Goal: Transaction & Acquisition: Purchase product/service

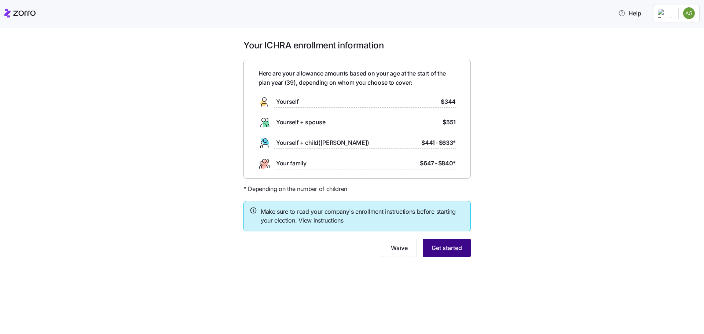
click at [443, 251] on span "Get started" at bounding box center [446, 247] width 30 height 9
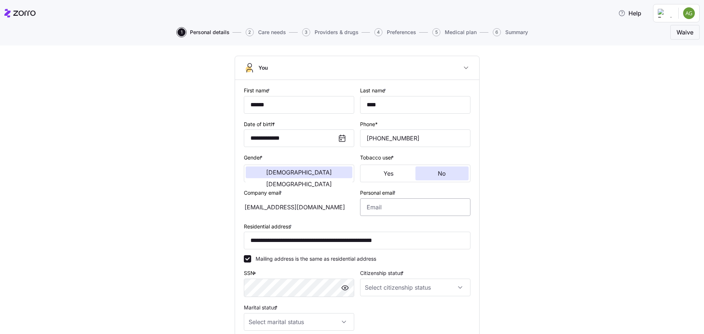
scroll to position [73, 0]
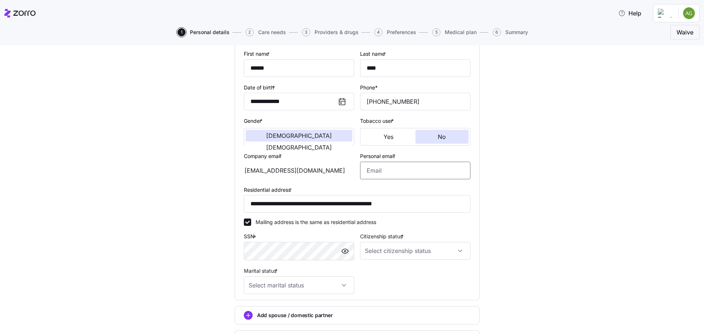
click at [397, 172] on input "Personal email *" at bounding box center [415, 171] width 110 height 18
type input "[EMAIL_ADDRESS][DOMAIN_NAME]"
click at [404, 249] on input "Citizenship status *" at bounding box center [415, 251] width 110 height 18
click at [401, 276] on div "[DEMOGRAPHIC_DATA] citizen" at bounding box center [412, 272] width 104 height 15
type input "[DEMOGRAPHIC_DATA] citizen"
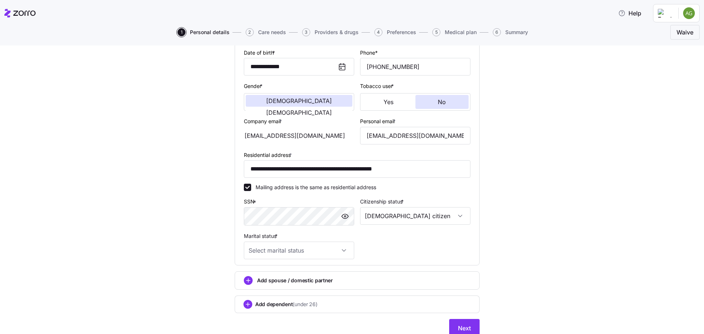
scroll to position [138, 0]
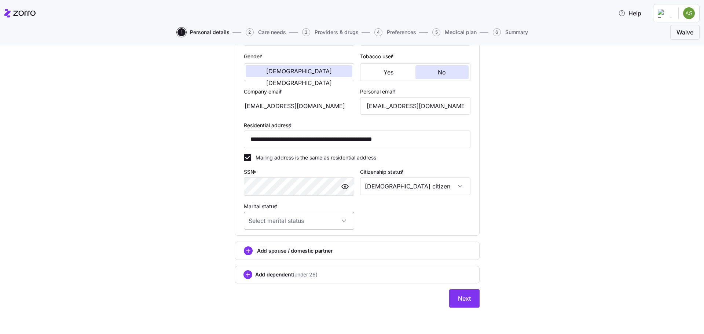
click at [325, 217] on input "Marital status *" at bounding box center [299, 221] width 110 height 18
click at [302, 260] on div "Married" at bounding box center [296, 257] width 104 height 15
type input "Married"
click at [244, 251] on circle "add icon" at bounding box center [248, 251] width 8 height 8
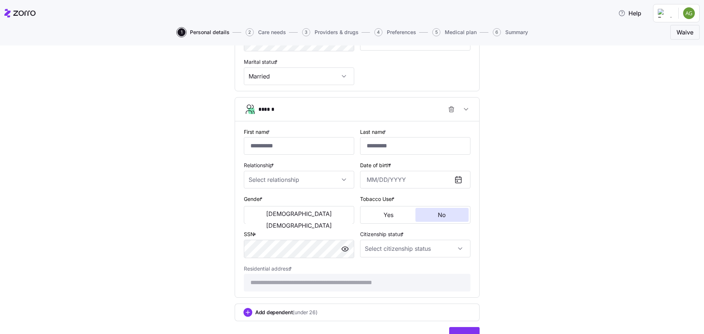
scroll to position [284, 0]
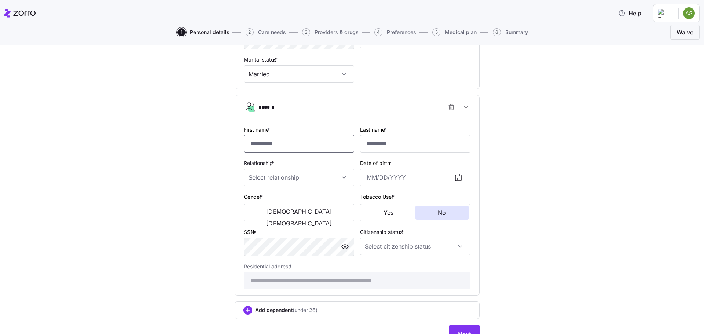
click at [288, 145] on input "First name *" at bounding box center [299, 144] width 110 height 18
type input "******"
type input "****"
click at [338, 177] on input "Relationship *" at bounding box center [299, 178] width 110 height 18
click at [328, 202] on div "Spouse" at bounding box center [296, 199] width 104 height 15
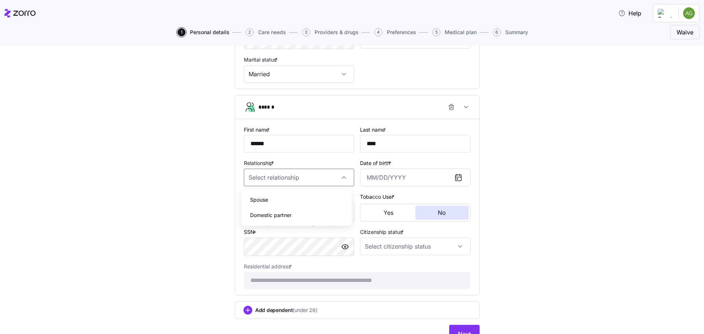
type input "Spouse"
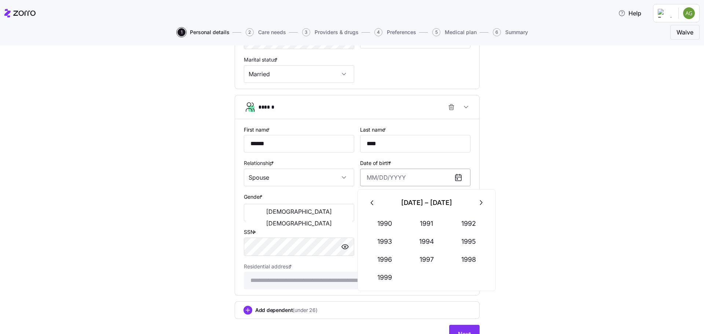
click at [394, 179] on input "Date of birth *" at bounding box center [415, 178] width 110 height 18
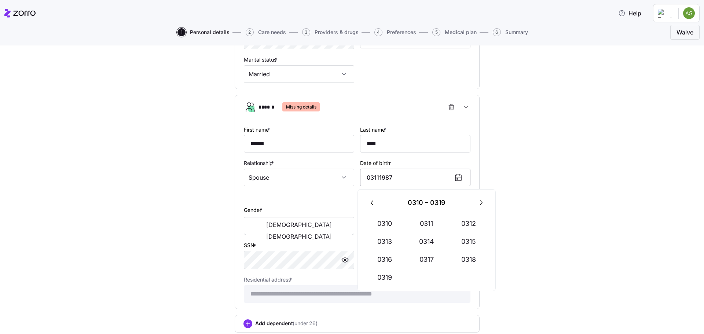
type input "[DATE], 0310"
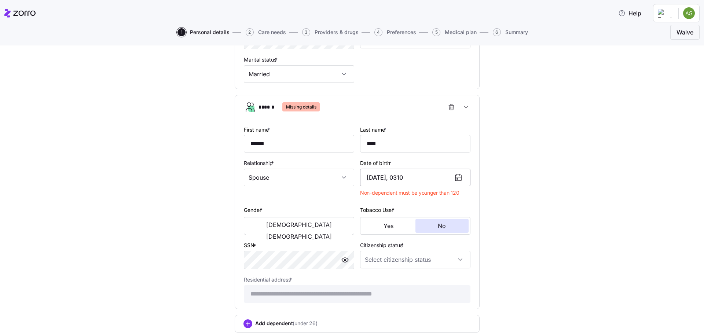
click at [420, 178] on input "[DATE], 0310" at bounding box center [415, 178] width 110 height 18
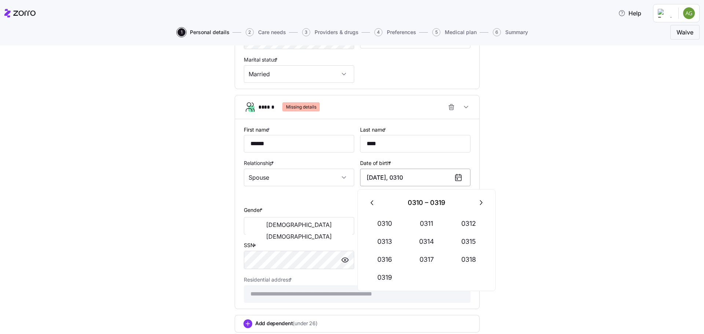
click at [420, 178] on input "[DATE], 0310" at bounding box center [415, 178] width 110 height 18
type input "[DATE]"
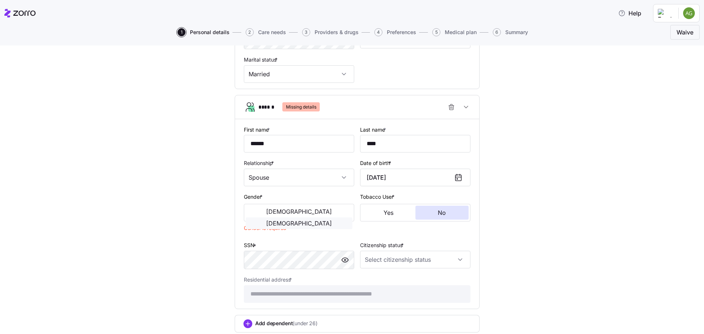
click at [327, 217] on button "[DEMOGRAPHIC_DATA]" at bounding box center [299, 223] width 107 height 12
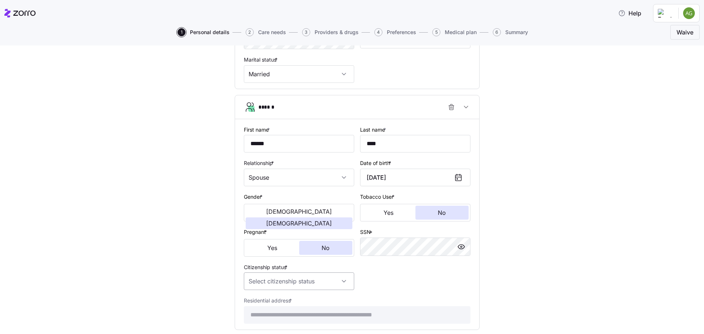
click at [328, 280] on input "Citizenship status *" at bounding box center [299, 281] width 110 height 18
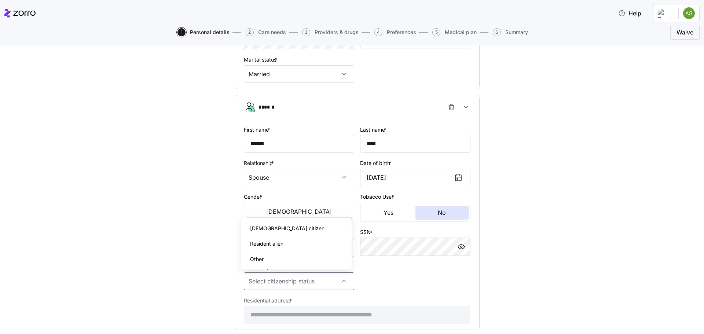
click at [288, 233] on div "[DEMOGRAPHIC_DATA] citizen" at bounding box center [296, 228] width 104 height 15
type input "[DEMOGRAPHIC_DATA] citizen"
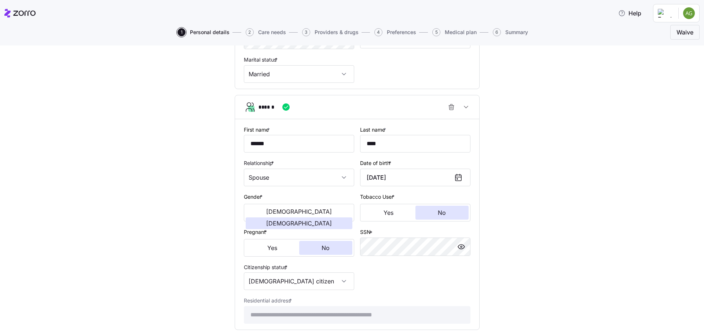
click at [407, 271] on div "**********" at bounding box center [357, 224] width 232 height 205
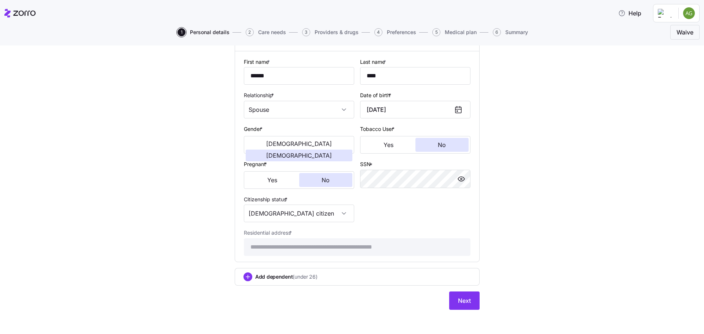
scroll to position [354, 0]
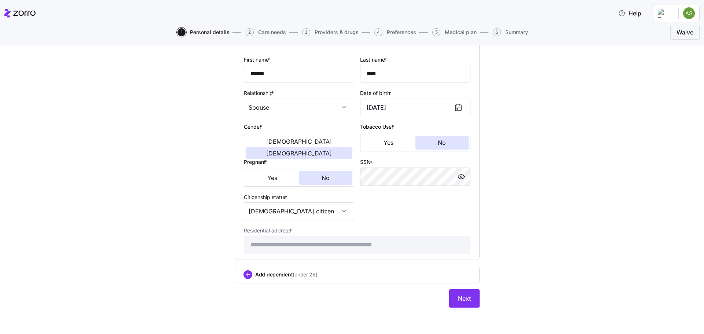
click at [255, 276] on span "Add dependent (under 26)" at bounding box center [286, 274] width 62 height 7
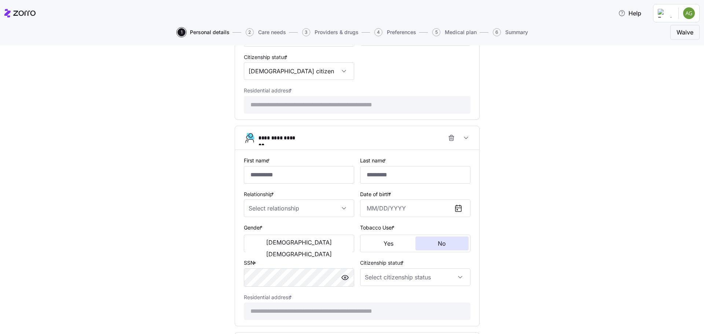
scroll to position [501, 0]
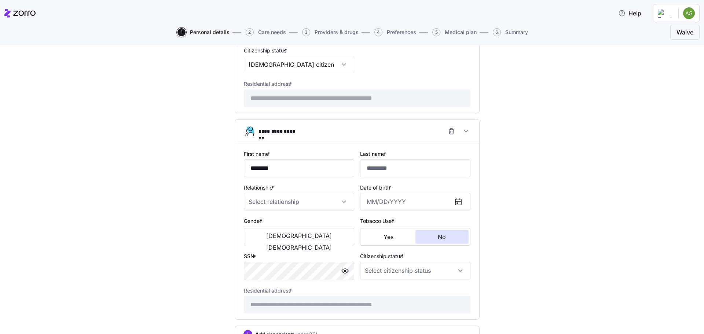
type input "********"
type input "****"
click at [305, 201] on input "Relationship *" at bounding box center [299, 202] width 110 height 18
click at [298, 223] on div "Child" at bounding box center [296, 223] width 104 height 15
type input "Child"
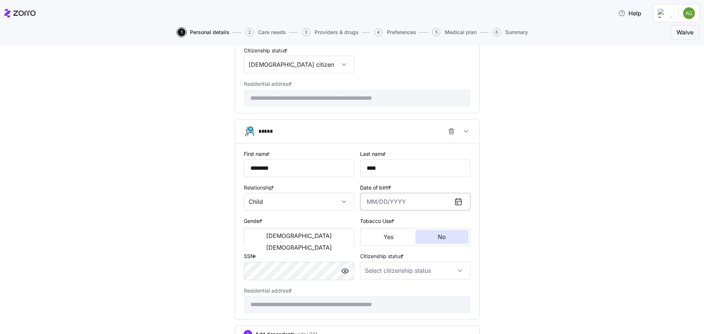
click at [407, 202] on input "Date of birth *" at bounding box center [415, 202] width 110 height 18
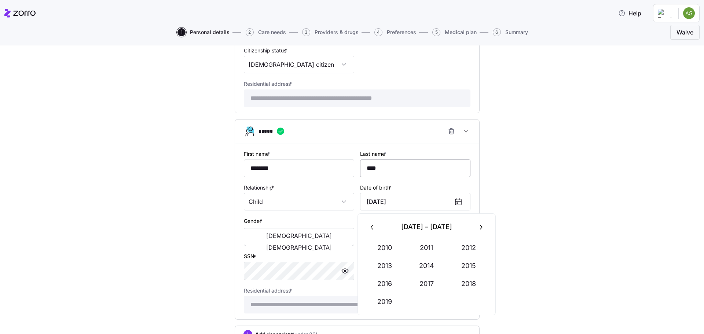
type input "[DATE]"
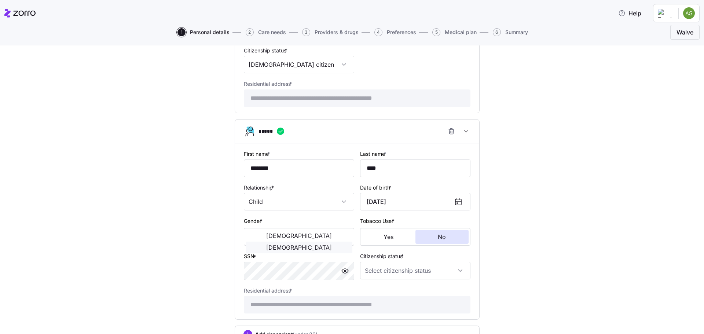
click at [338, 242] on button "[DEMOGRAPHIC_DATA]" at bounding box center [299, 248] width 107 height 12
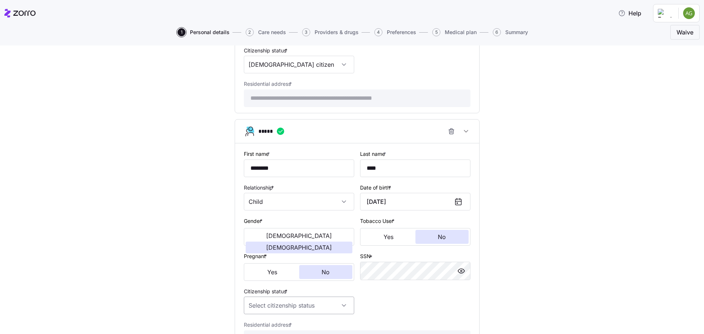
click at [274, 306] on input "Citizenship status *" at bounding box center [299, 306] width 110 height 18
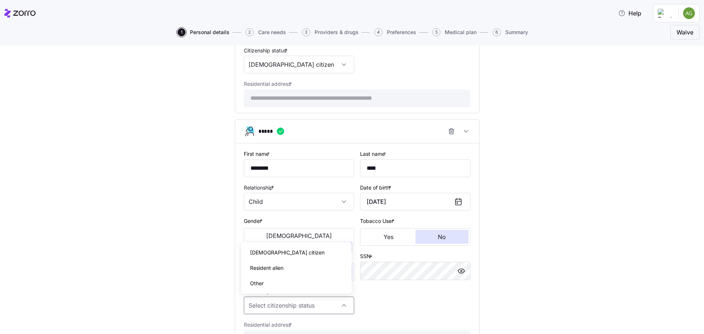
click at [272, 254] on span "[DEMOGRAPHIC_DATA] citizen" at bounding box center [287, 253] width 74 height 8
type input "[DEMOGRAPHIC_DATA] citizen"
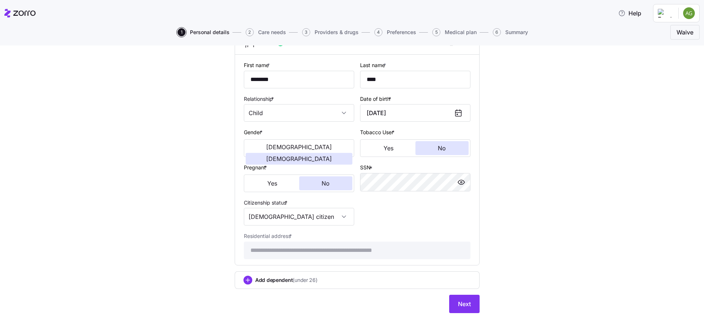
scroll to position [595, 0]
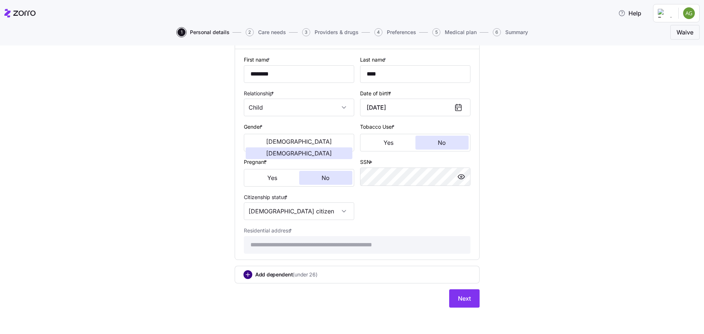
click at [245, 277] on circle "add icon" at bounding box center [248, 275] width 8 height 8
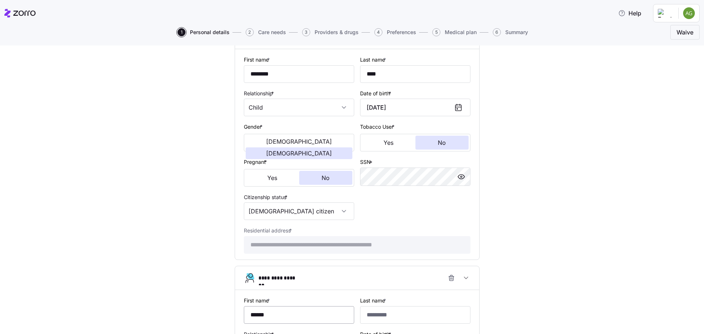
type input "******"
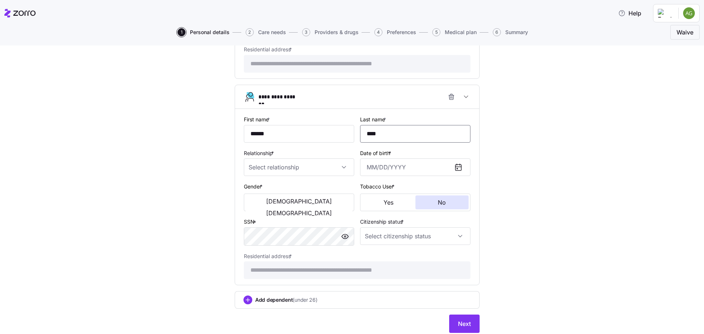
scroll to position [779, 0]
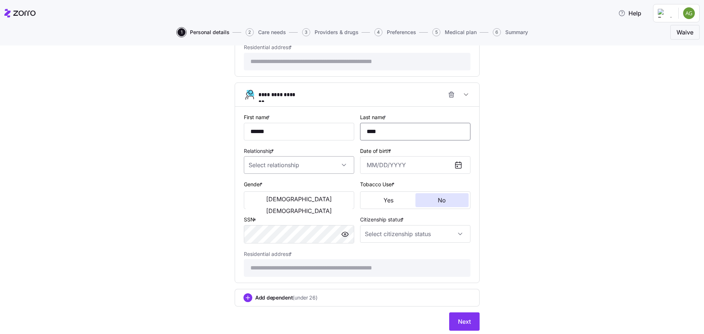
type input "****"
click at [317, 163] on input "Relationship *" at bounding box center [299, 165] width 110 height 18
click at [301, 185] on div "Child" at bounding box center [296, 187] width 104 height 15
type input "Child"
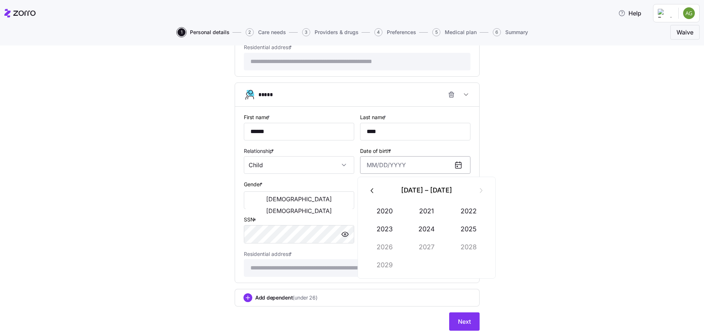
click at [397, 168] on input "Date of birth *" at bounding box center [415, 165] width 110 height 18
type input "[DATE]"
click at [277, 199] on button "[DEMOGRAPHIC_DATA]" at bounding box center [299, 199] width 107 height 12
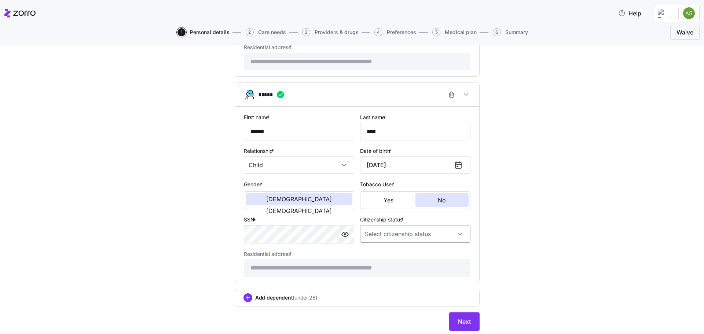
click at [412, 239] on input "Citizenship status *" at bounding box center [415, 234] width 110 height 18
click at [410, 257] on div "[DEMOGRAPHIC_DATA] citizen" at bounding box center [412, 256] width 104 height 15
type input "[DEMOGRAPHIC_DATA] citizen"
click at [463, 324] on span "Next" at bounding box center [464, 321] width 13 height 9
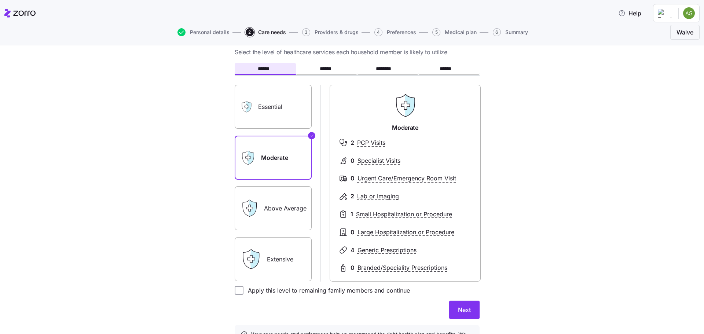
scroll to position [37, 0]
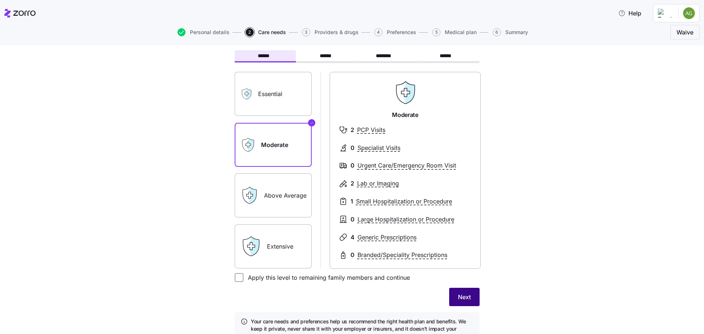
click at [468, 297] on button "Next" at bounding box center [464, 297] width 30 height 18
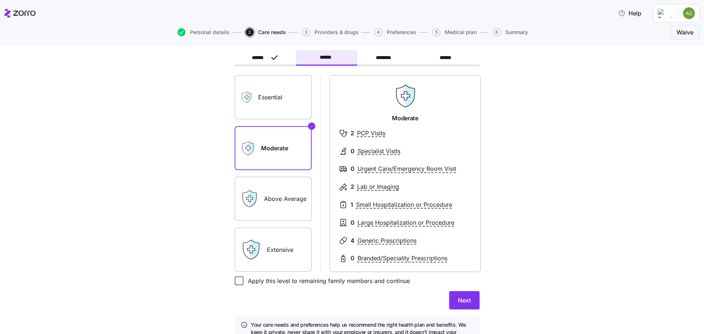
click at [236, 280] on input "Apply this level to remaining family members and continue" at bounding box center [239, 280] width 9 height 9
click at [266, 55] on button "******" at bounding box center [265, 57] width 61 height 15
click at [286, 102] on label "Essential" at bounding box center [273, 98] width 77 height 44
click at [0, 0] on input "Essential" at bounding box center [0, 0] width 0 height 0
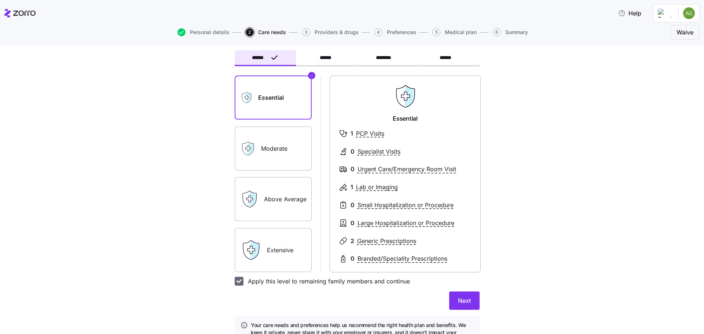
click at [235, 282] on input "Apply this level to remaining family members and continue" at bounding box center [239, 281] width 9 height 9
checkbox input "false"
click at [464, 306] on button "Next" at bounding box center [464, 300] width 30 height 18
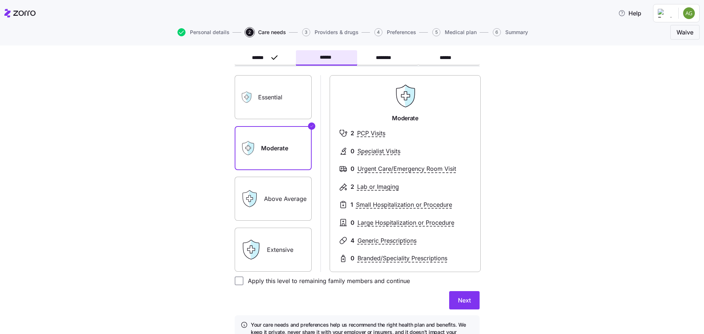
click at [279, 206] on label "Above Average" at bounding box center [273, 199] width 77 height 44
click at [0, 0] on input "Above Average" at bounding box center [0, 0] width 0 height 0
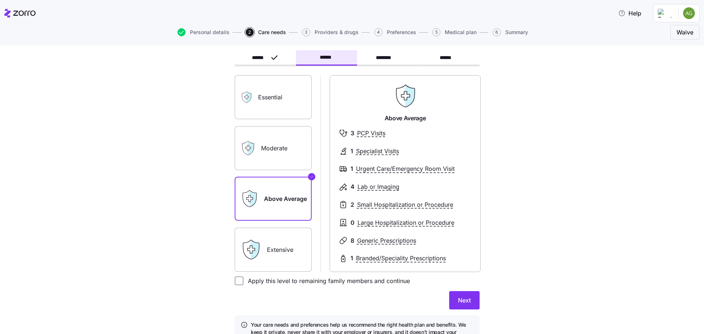
click at [269, 157] on label "Moderate" at bounding box center [273, 148] width 77 height 44
click at [0, 0] on input "Moderate" at bounding box center [0, 0] width 0 height 0
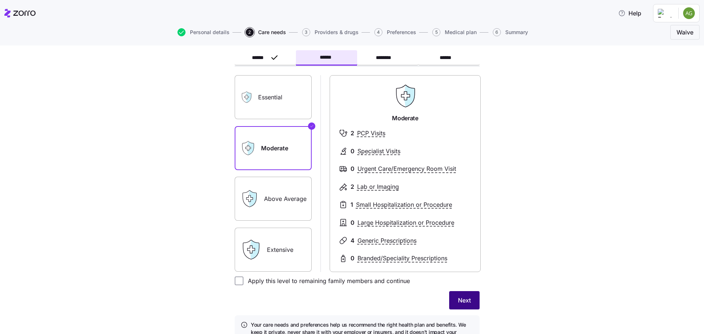
click at [458, 296] on span "Next" at bounding box center [464, 300] width 13 height 9
drag, startPoint x: 265, startPoint y: 105, endPoint x: 269, endPoint y: 110, distance: 7.0
click at [265, 105] on label "Essential" at bounding box center [273, 97] width 77 height 44
click at [0, 0] on input "Essential" at bounding box center [0, 0] width 0 height 0
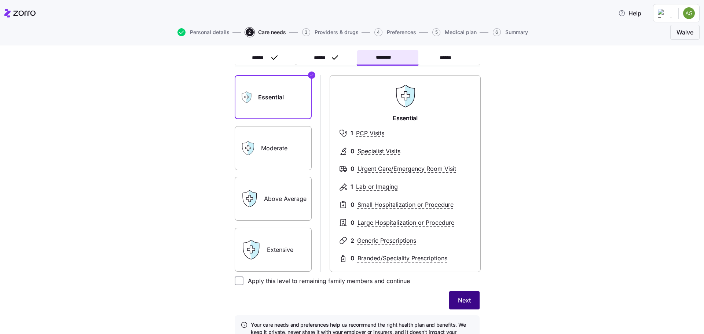
click at [453, 297] on button "Next" at bounding box center [464, 300] width 30 height 18
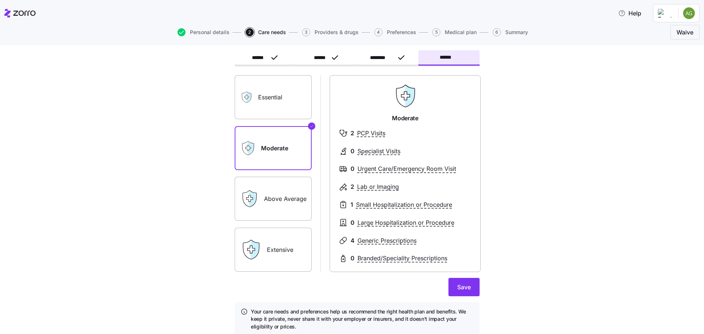
click at [257, 105] on label "Essential" at bounding box center [273, 97] width 77 height 44
click at [0, 0] on input "Essential" at bounding box center [0, 0] width 0 height 0
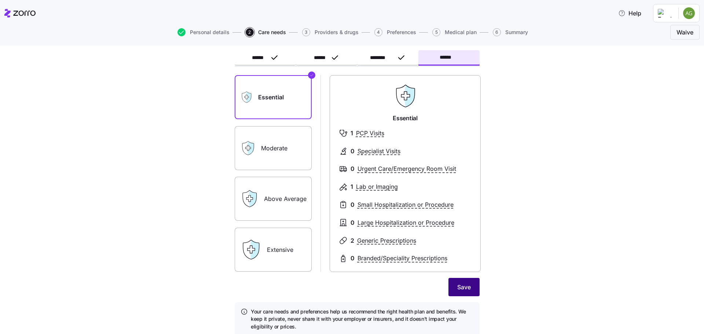
click at [457, 284] on span "Save" at bounding box center [464, 287] width 14 height 9
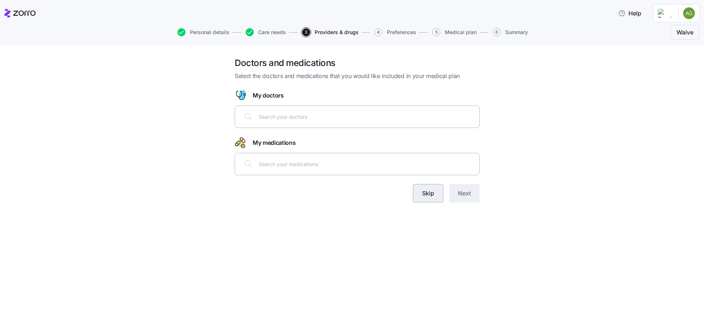
click at [428, 197] on span "Skip" at bounding box center [428, 193] width 12 height 9
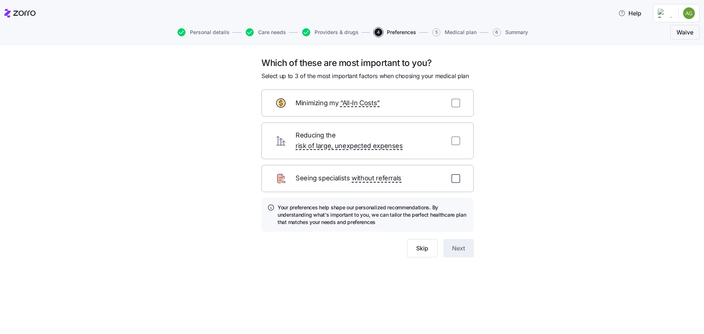
click at [457, 174] on input "checkbox" at bounding box center [455, 178] width 9 height 9
checkbox input "true"
click at [461, 244] on span "Next" at bounding box center [458, 248] width 13 height 9
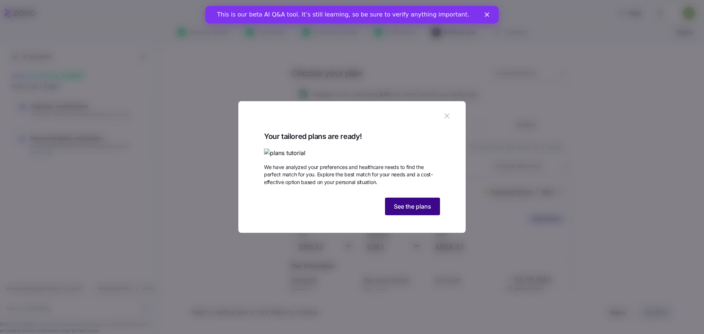
click at [423, 211] on span "See the plans" at bounding box center [412, 206] width 37 height 9
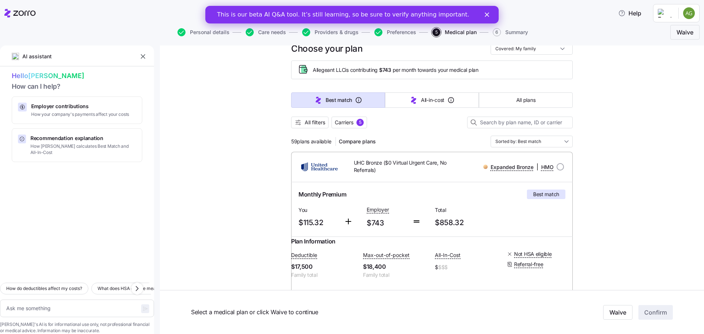
scroll to position [37, 0]
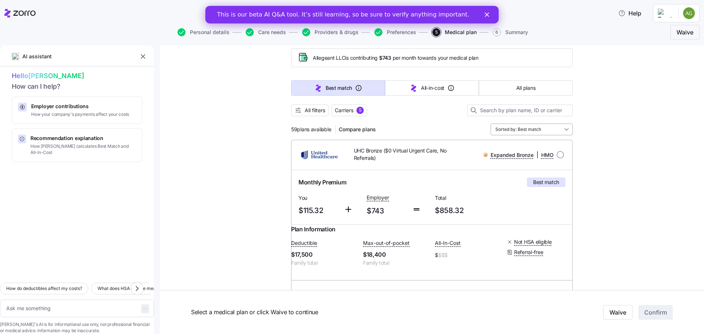
click at [531, 127] on input "Sorted by: Best match" at bounding box center [531, 130] width 82 height 12
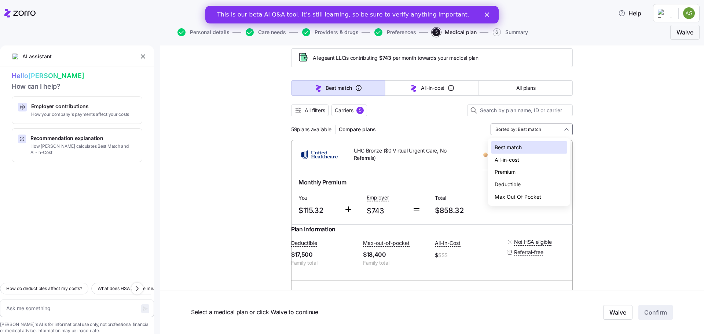
click at [520, 172] on div "Premium" at bounding box center [529, 172] width 76 height 12
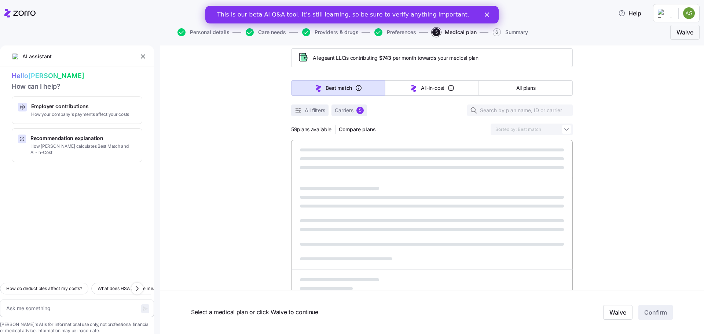
type textarea "x"
type input "Sorted by: Premium"
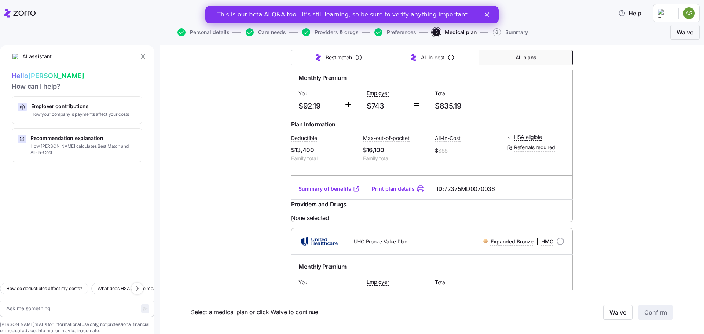
scroll to position [0, 0]
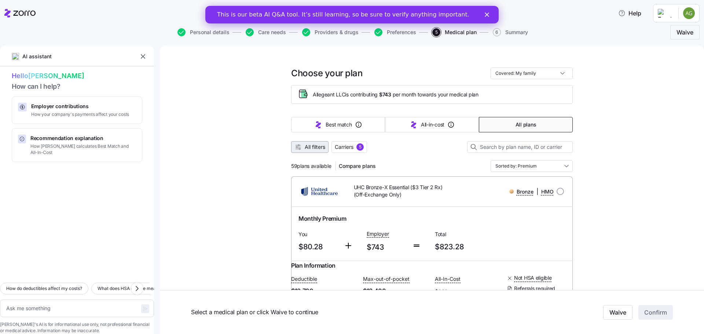
click at [310, 146] on span "All filters" at bounding box center [315, 146] width 21 height 7
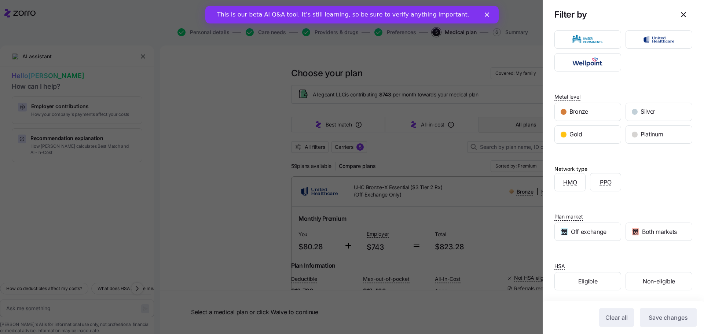
scroll to position [38, 0]
click at [597, 283] on div "Eligible" at bounding box center [588, 280] width 66 height 18
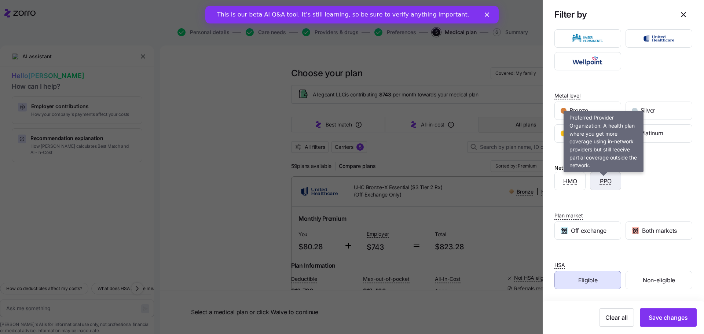
click at [603, 184] on span "PPO" at bounding box center [606, 181] width 12 height 9
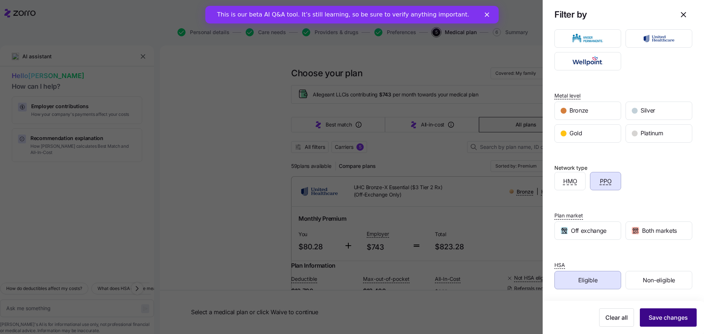
click at [663, 319] on span "Save changes" at bounding box center [667, 317] width 39 height 9
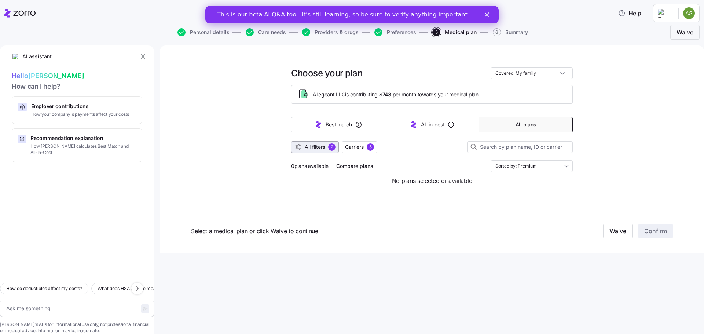
click at [312, 142] on button "All filters 2" at bounding box center [315, 147] width 48 height 12
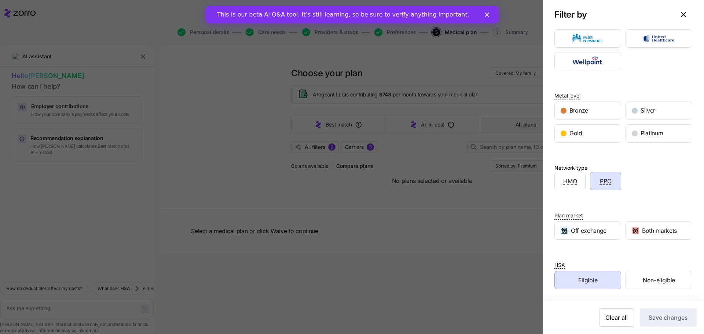
click at [590, 280] on span "Eligible" at bounding box center [587, 280] width 19 height 9
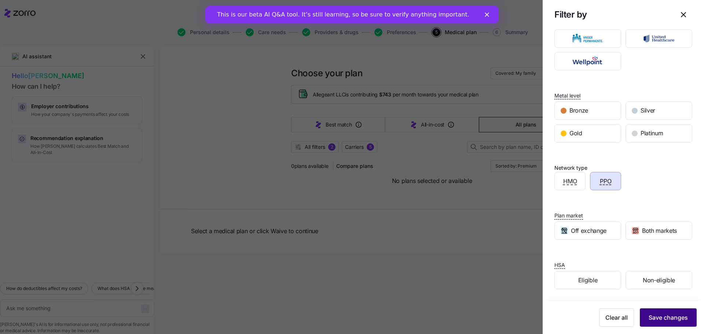
click at [671, 318] on span "Save changes" at bounding box center [667, 317] width 39 height 9
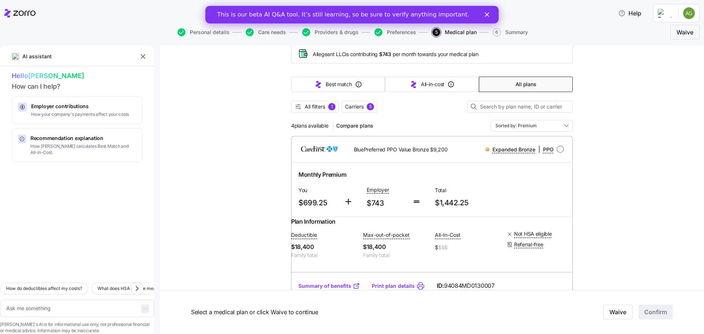
scroll to position [0, 0]
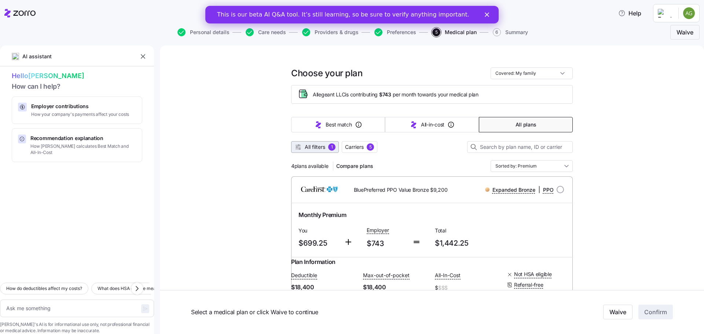
click at [316, 147] on span "All filters" at bounding box center [315, 146] width 21 height 7
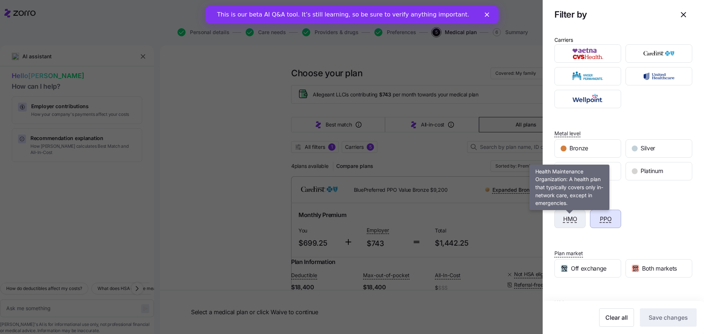
click at [576, 220] on span "HMO" at bounding box center [570, 218] width 14 height 9
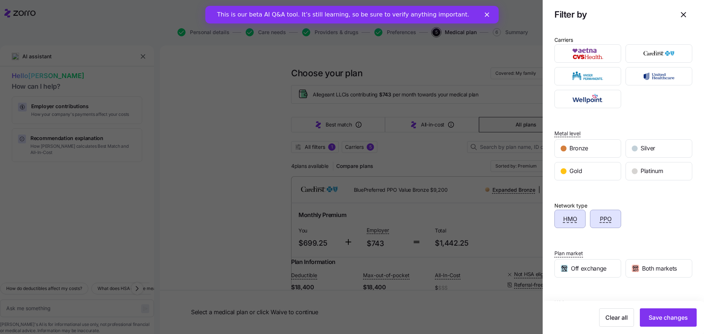
scroll to position [38, 0]
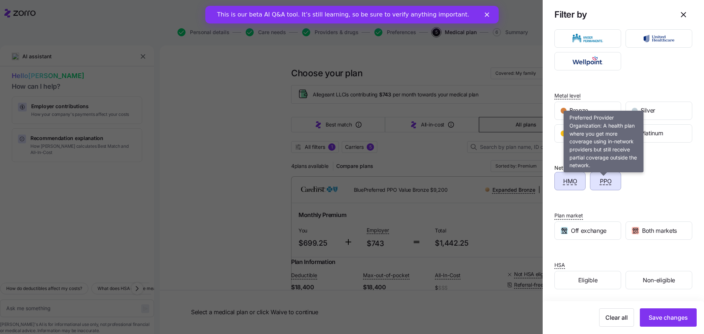
click at [607, 182] on span "PPO" at bounding box center [606, 181] width 12 height 9
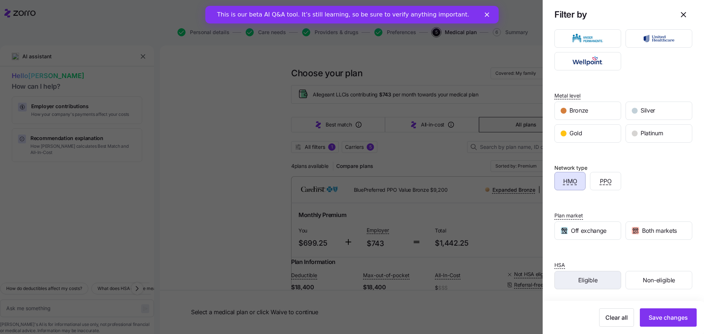
click at [606, 276] on div "Eligible" at bounding box center [588, 280] width 66 height 18
click at [641, 105] on div "Silver" at bounding box center [659, 111] width 66 height 18
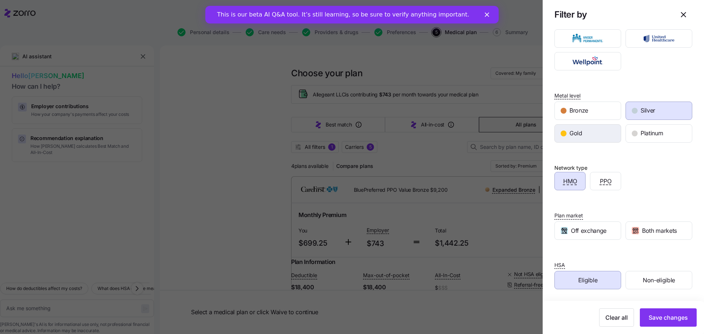
click at [574, 139] on div "Gold" at bounding box center [588, 134] width 66 height 18
click at [634, 133] on div "button" at bounding box center [635, 133] width 6 height 6
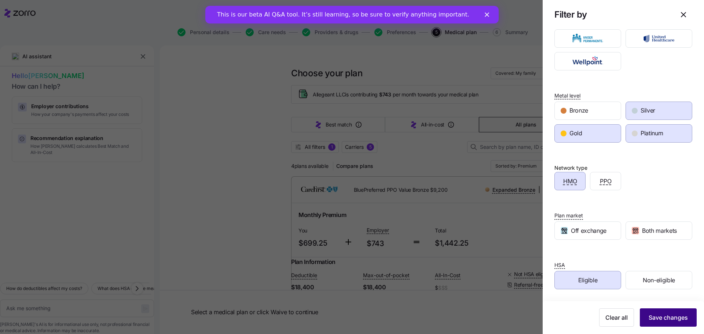
click at [669, 313] on span "Save changes" at bounding box center [667, 317] width 39 height 9
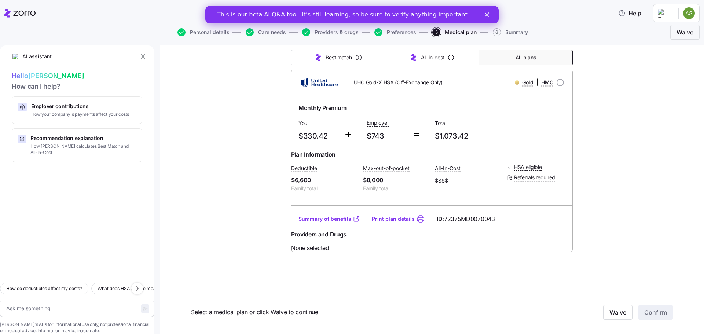
scroll to position [307, 0]
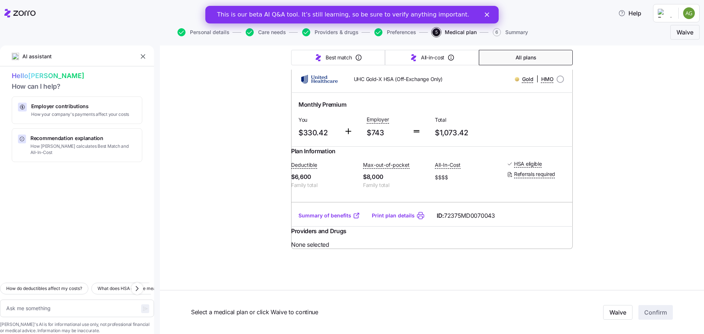
click at [337, 219] on link "Summary of benefits" at bounding box center [329, 215] width 62 height 7
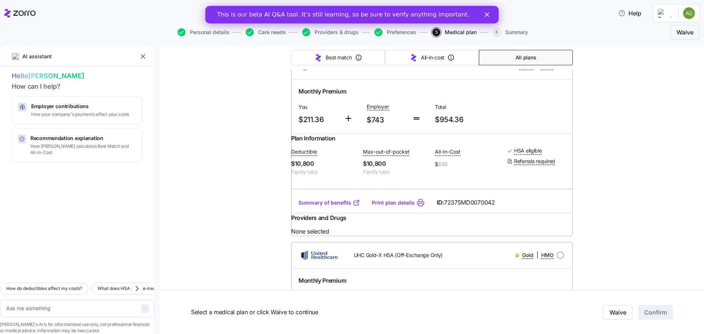
scroll to position [0, 0]
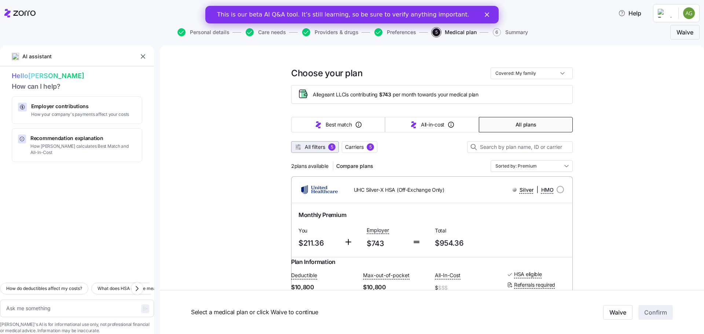
click at [316, 146] on span "All filters" at bounding box center [315, 146] width 21 height 7
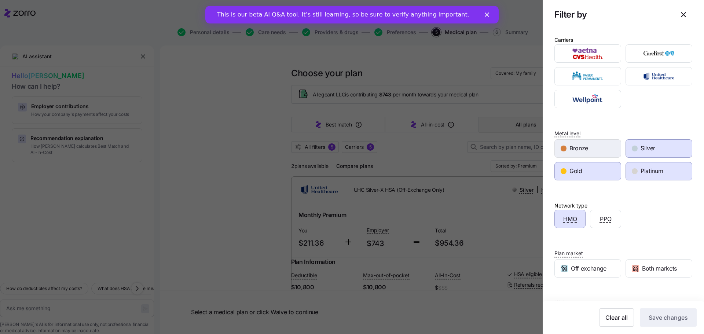
click at [587, 149] on span "Bronze" at bounding box center [578, 148] width 19 height 9
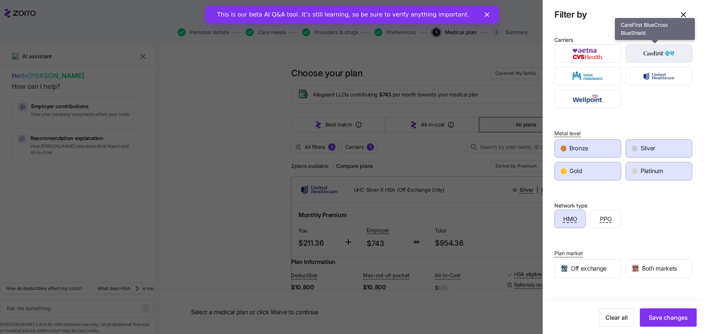
click at [644, 55] on img "button" at bounding box center [659, 53] width 54 height 15
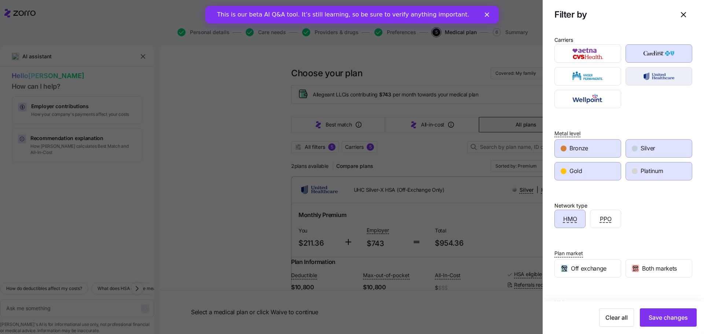
click at [653, 67] on button "button" at bounding box center [658, 76] width 67 height 18
click at [666, 323] on button "Save changes" at bounding box center [668, 317] width 57 height 18
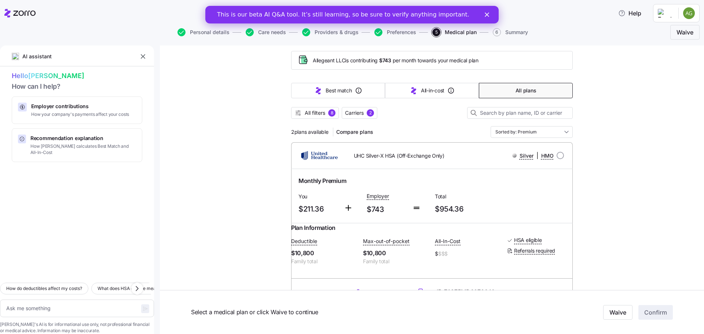
scroll to position [14, 0]
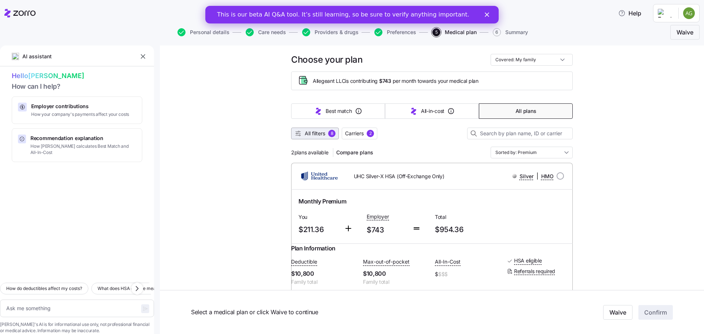
click at [313, 135] on span "All filters" at bounding box center [315, 133] width 21 height 7
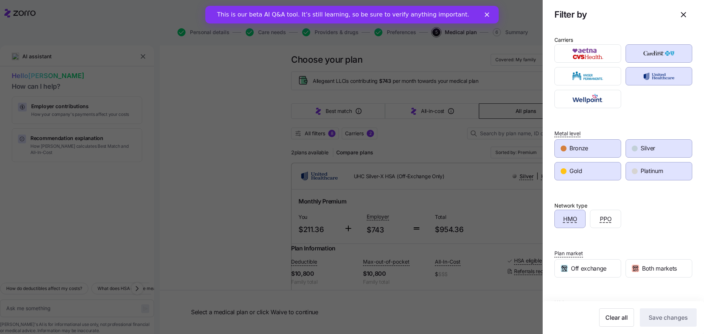
scroll to position [38, 0]
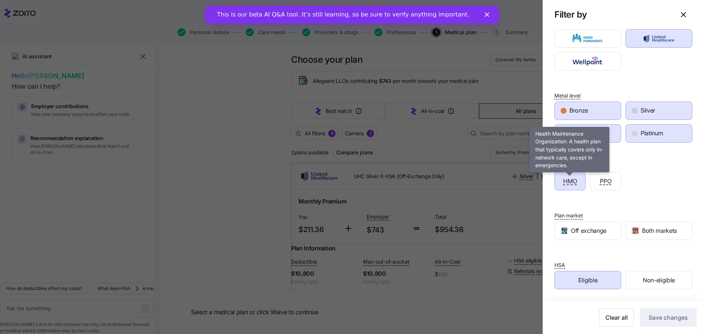
click at [565, 185] on span "HMO" at bounding box center [570, 181] width 14 height 9
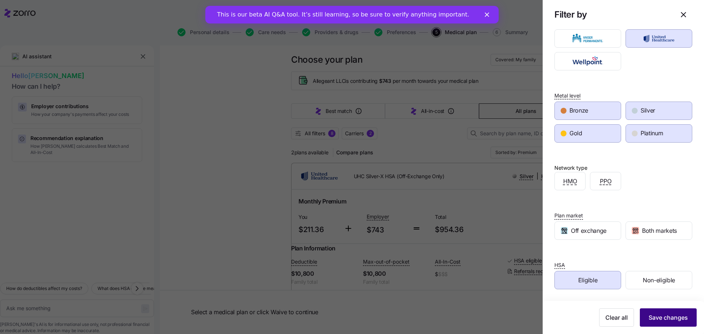
click at [652, 316] on span "Save changes" at bounding box center [667, 317] width 39 height 9
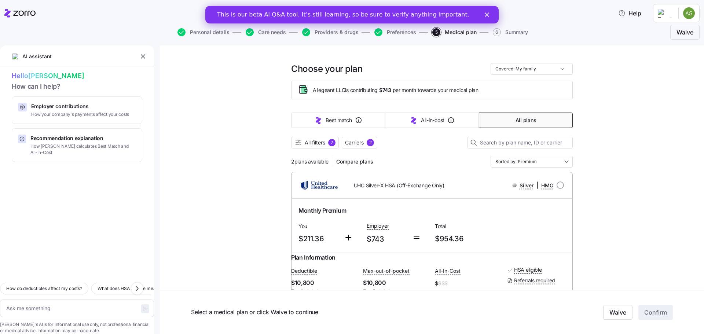
scroll to position [0, 0]
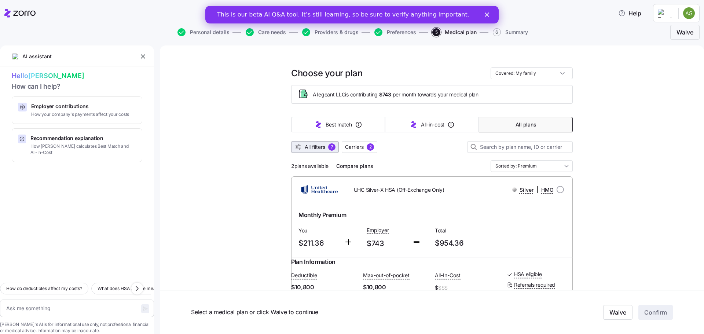
click at [308, 147] on span "All filters" at bounding box center [315, 146] width 21 height 7
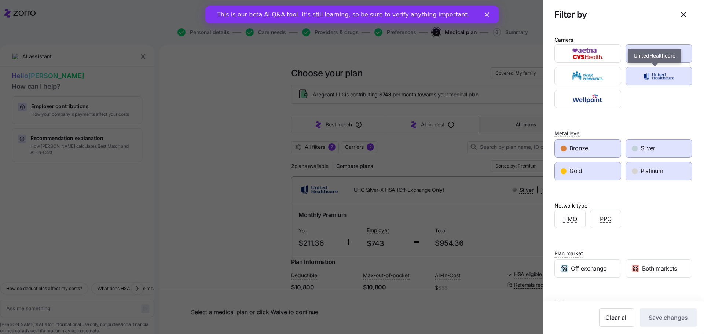
click at [657, 76] on img "button" at bounding box center [659, 76] width 54 height 15
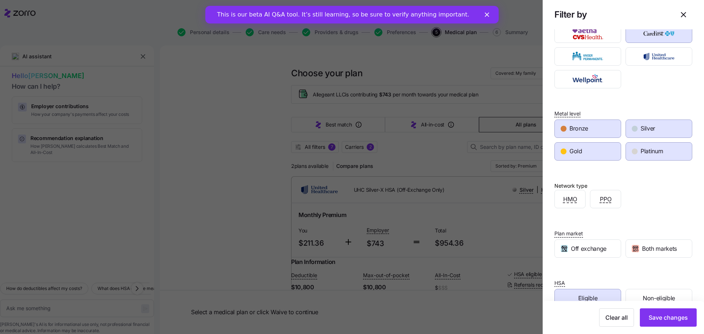
scroll to position [38, 0]
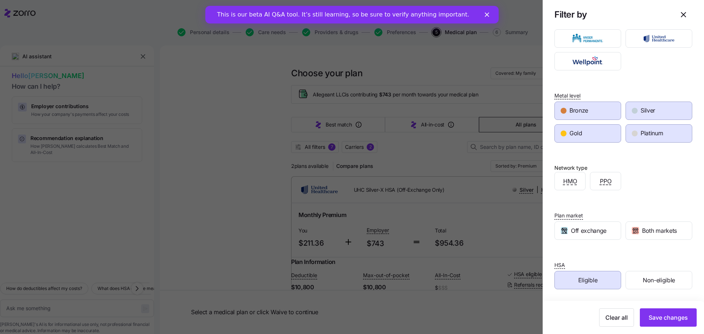
click at [602, 112] on div "Bronze" at bounding box center [588, 111] width 66 height 18
click at [652, 109] on div "Silver" at bounding box center [659, 111] width 66 height 18
drag, startPoint x: 592, startPoint y: 127, endPoint x: 665, endPoint y: 129, distance: 73.0
click at [592, 127] on div "Gold" at bounding box center [588, 134] width 66 height 18
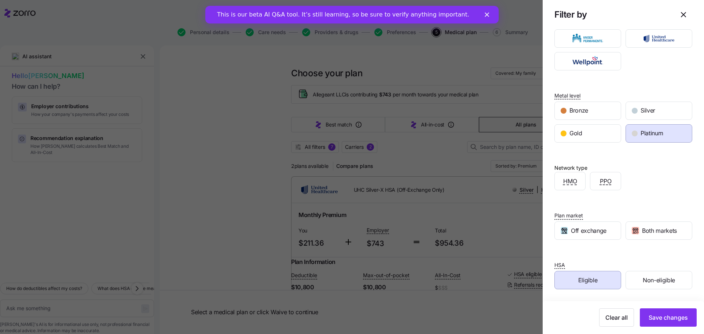
click at [671, 129] on div "Platinum" at bounding box center [659, 134] width 66 height 18
click at [665, 320] on span "Save changes" at bounding box center [667, 317] width 39 height 9
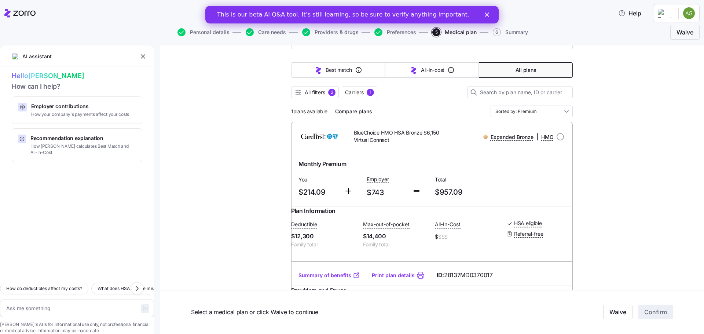
scroll to position [37, 0]
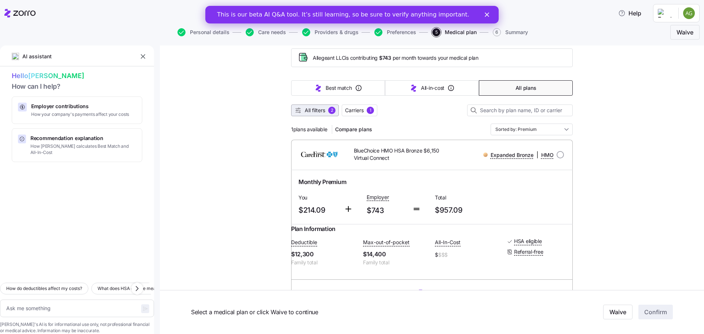
click at [328, 109] on div "2" at bounding box center [331, 110] width 7 height 7
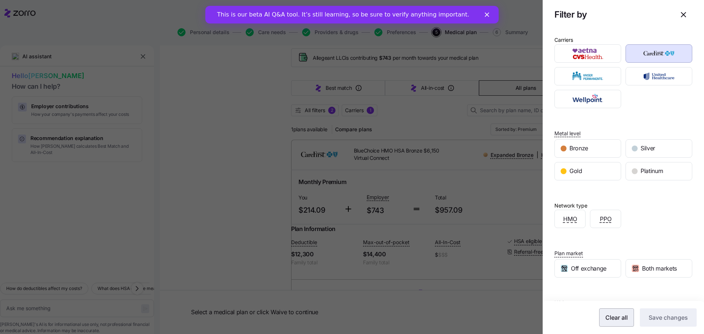
click at [612, 319] on span "Clear all" at bounding box center [616, 317] width 22 height 9
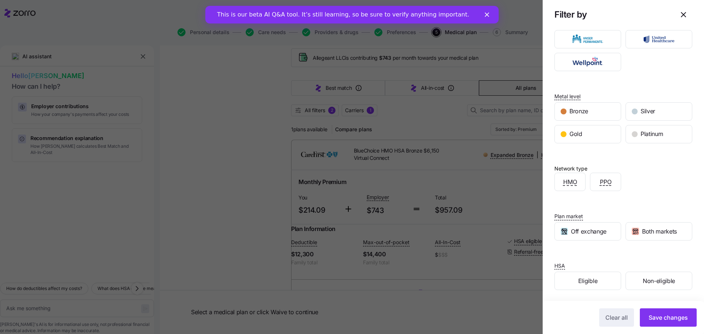
scroll to position [38, 0]
click at [591, 281] on span "Eligible" at bounding box center [587, 280] width 19 height 9
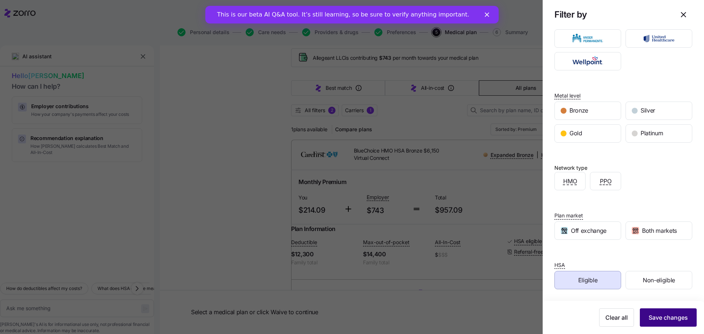
click at [665, 314] on span "Save changes" at bounding box center [667, 317] width 39 height 9
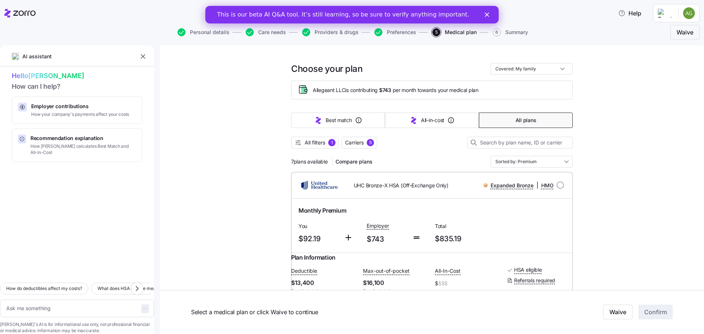
scroll to position [0, 0]
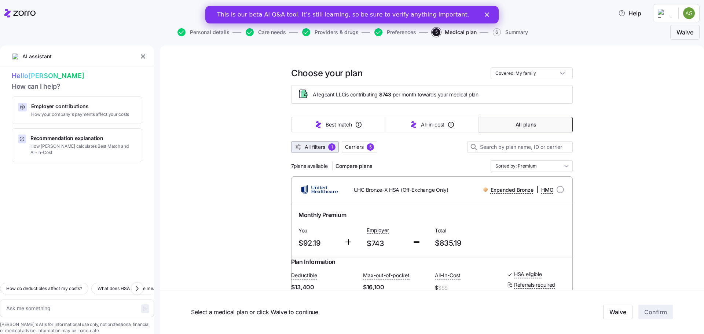
click at [320, 147] on span "All filters" at bounding box center [315, 146] width 21 height 7
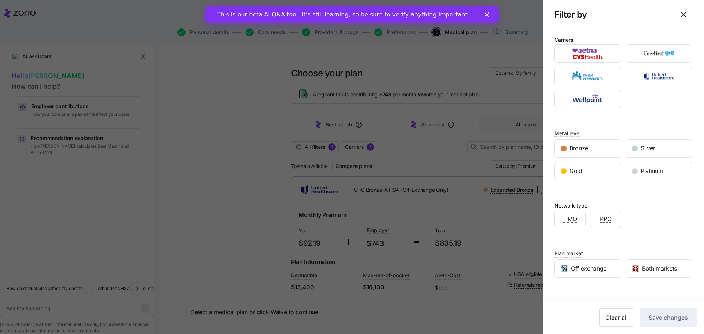
scroll to position [38, 0]
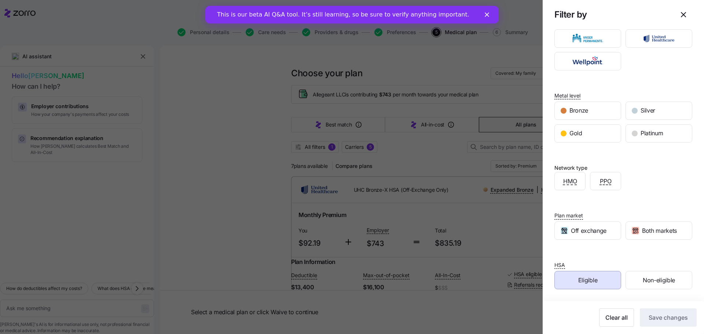
click at [509, 228] on div at bounding box center [352, 167] width 704 height 334
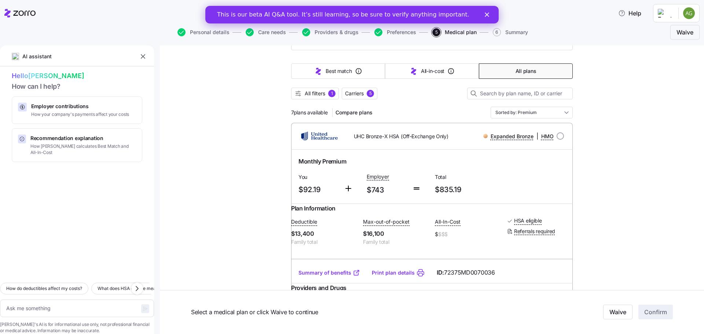
scroll to position [0, 0]
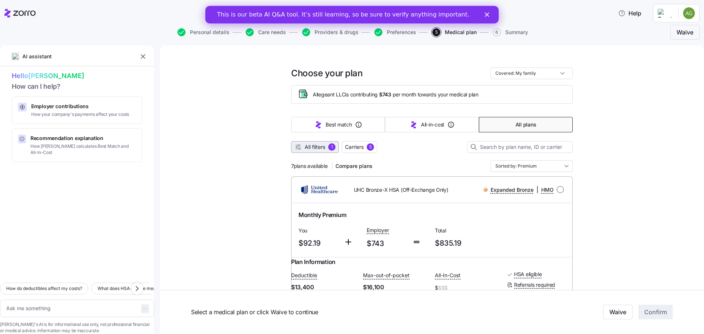
click at [308, 149] on span "All filters" at bounding box center [315, 146] width 21 height 7
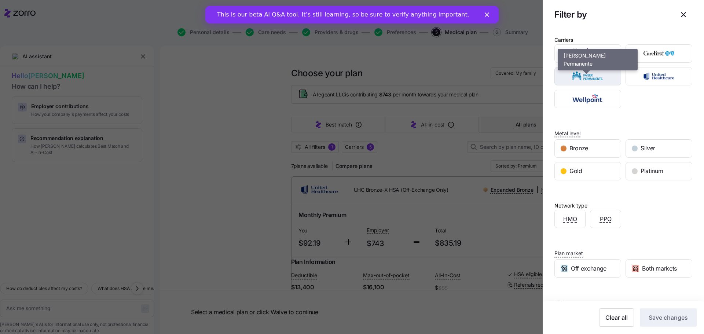
click at [595, 74] on img "button" at bounding box center [588, 76] width 54 height 15
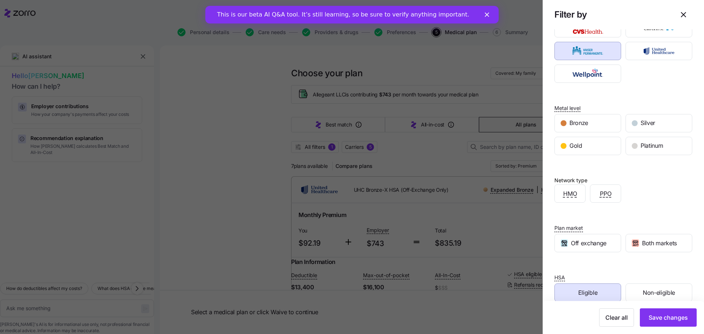
scroll to position [38, 0]
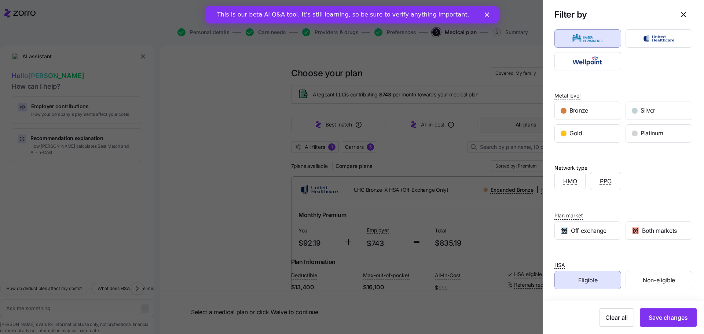
click at [597, 285] on div "Eligible" at bounding box center [588, 280] width 66 height 18
drag, startPoint x: 618, startPoint y: 315, endPoint x: 618, endPoint y: 303, distance: 12.1
click at [618, 314] on span "Clear all" at bounding box center [616, 317] width 22 height 9
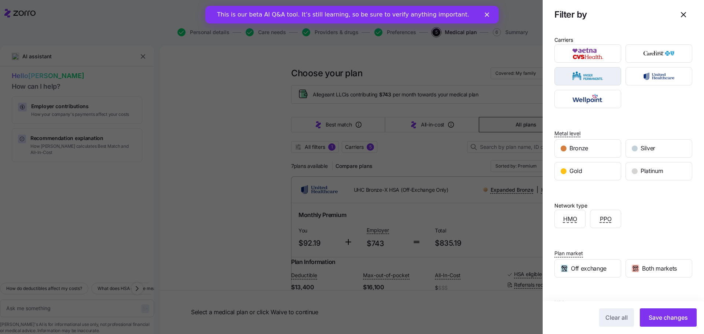
click at [596, 81] on img "button" at bounding box center [588, 76] width 54 height 15
click at [668, 314] on span "Save changes" at bounding box center [667, 317] width 39 height 9
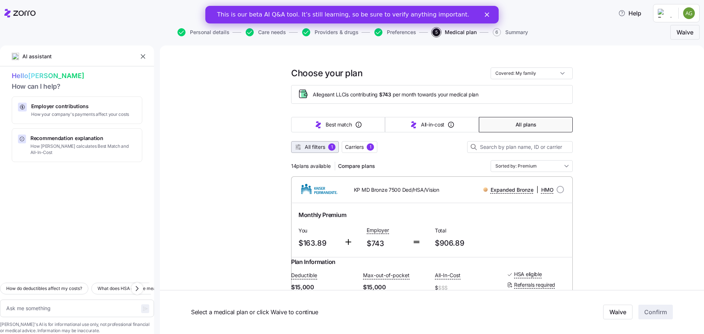
click at [311, 150] on span "All filters" at bounding box center [315, 146] width 21 height 7
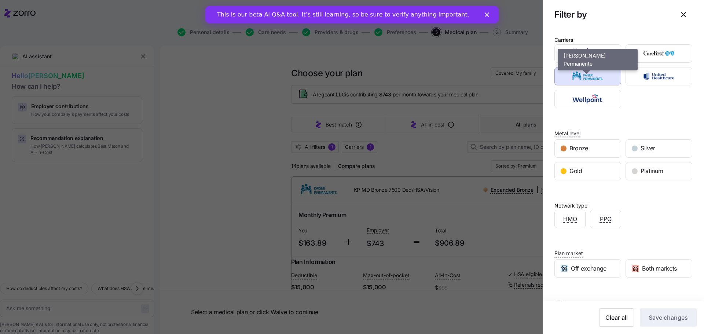
click at [592, 77] on img "button" at bounding box center [588, 76] width 54 height 15
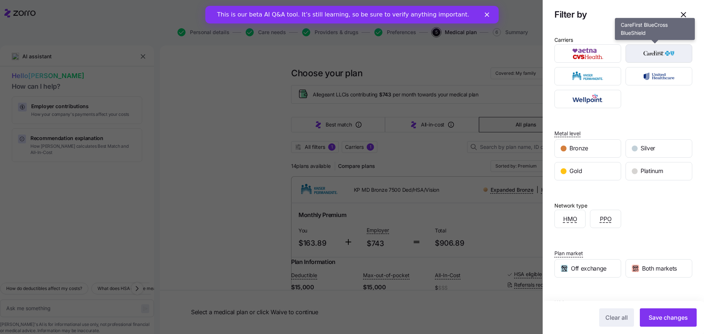
click at [650, 51] on img "button" at bounding box center [659, 53] width 54 height 15
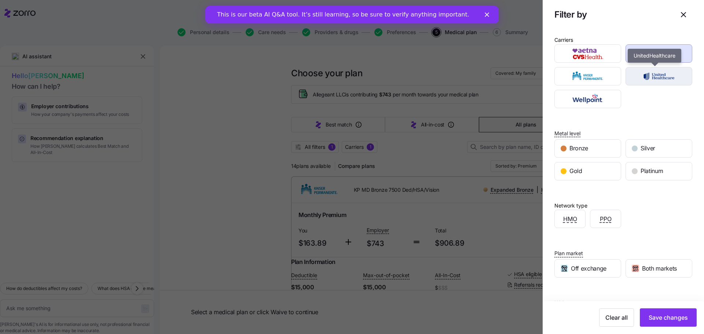
click at [651, 80] on img "button" at bounding box center [659, 76] width 54 height 15
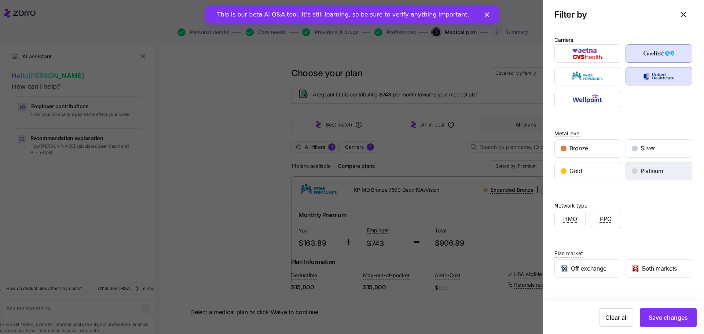
click at [648, 169] on span "Platinum" at bounding box center [651, 170] width 22 height 9
click at [587, 165] on div "Gold" at bounding box center [588, 171] width 66 height 18
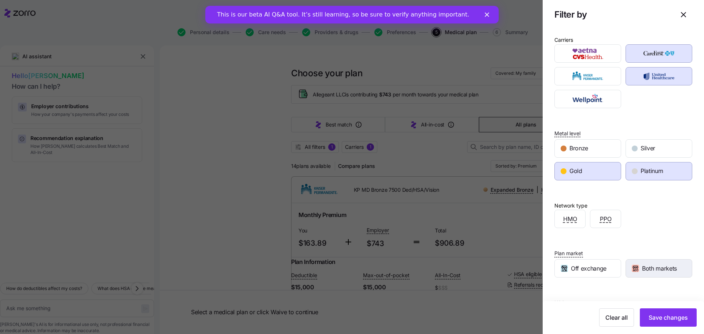
scroll to position [38, 0]
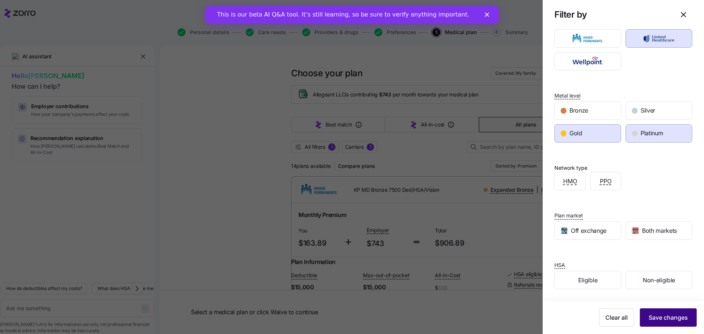
click at [661, 324] on button "Save changes" at bounding box center [668, 317] width 57 height 18
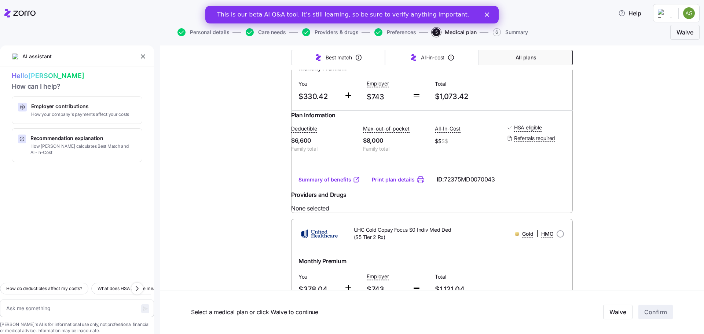
scroll to position [0, 0]
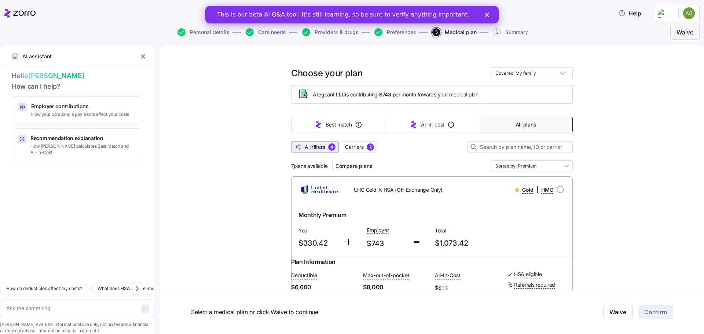
click at [320, 148] on span "All filters" at bounding box center [315, 146] width 21 height 7
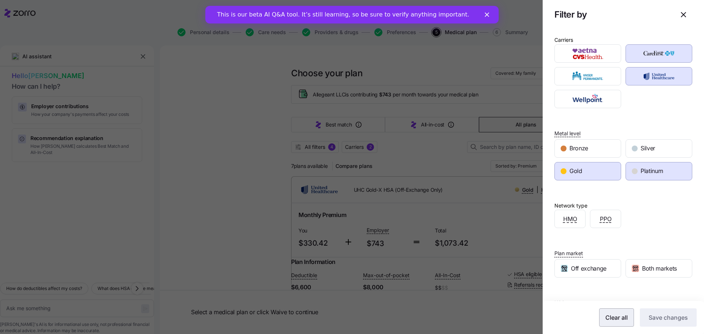
click at [613, 314] on span "Clear all" at bounding box center [616, 317] width 22 height 9
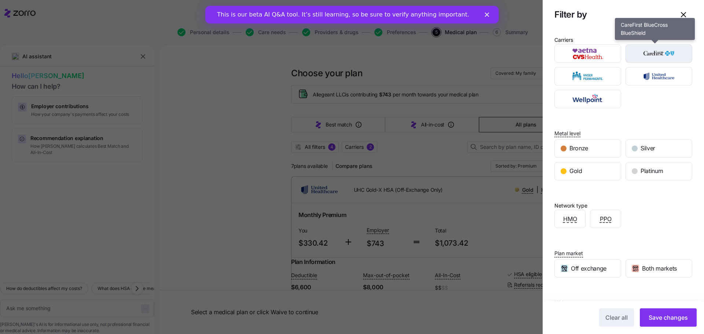
click at [647, 56] on img "button" at bounding box center [659, 53] width 54 height 15
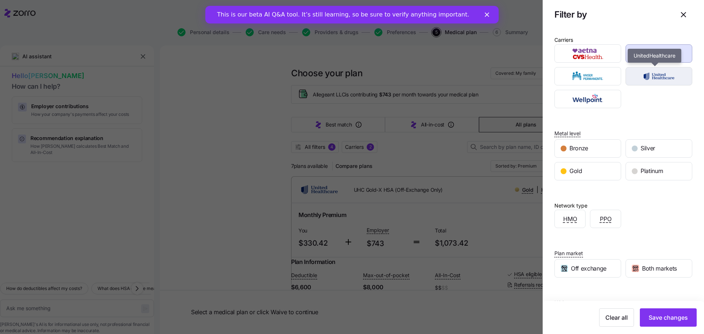
click at [652, 79] on img "button" at bounding box center [659, 76] width 54 height 15
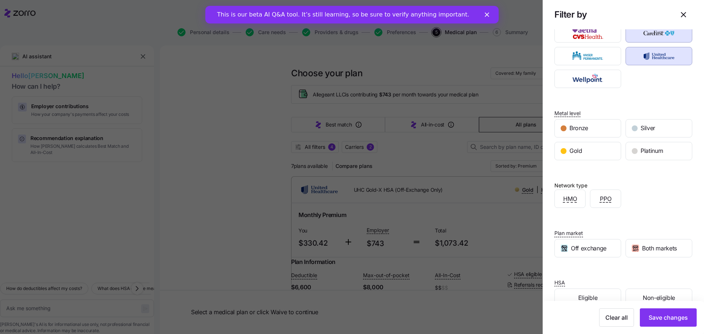
scroll to position [38, 0]
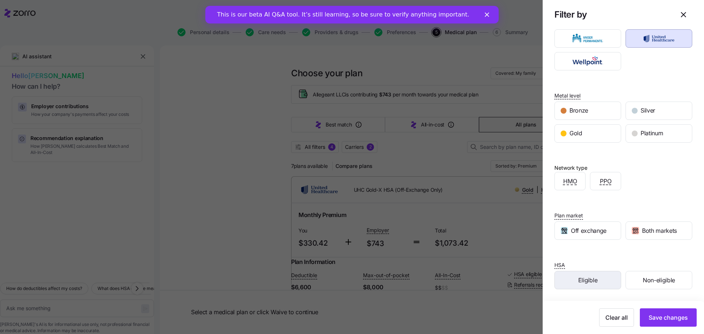
click at [596, 282] on div "Eligible" at bounding box center [588, 280] width 66 height 18
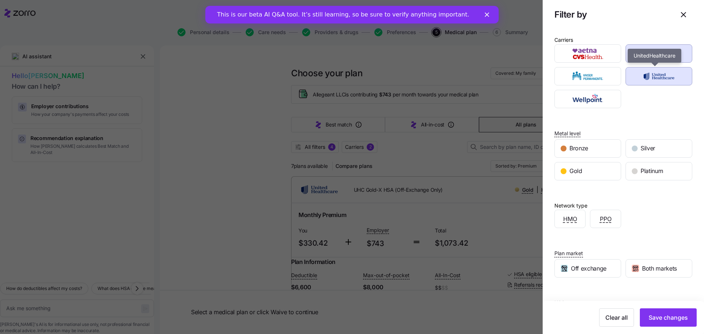
click at [658, 78] on img "button" at bounding box center [659, 76] width 54 height 15
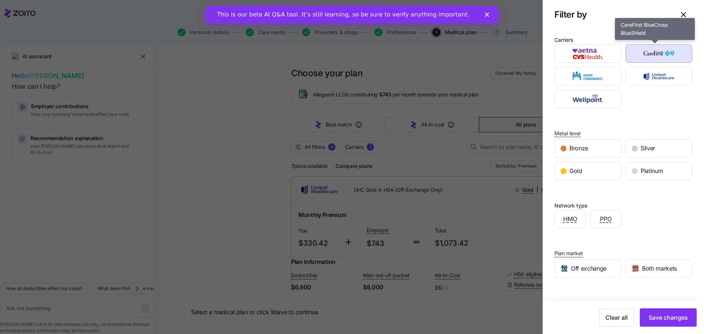
click at [660, 44] on button "button" at bounding box center [658, 53] width 67 height 18
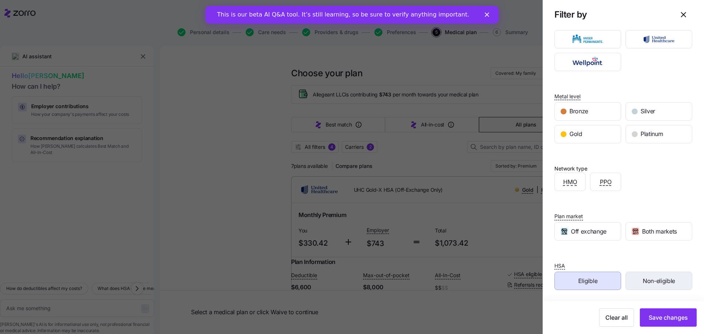
scroll to position [38, 0]
click at [669, 315] on span "Save changes" at bounding box center [667, 317] width 39 height 9
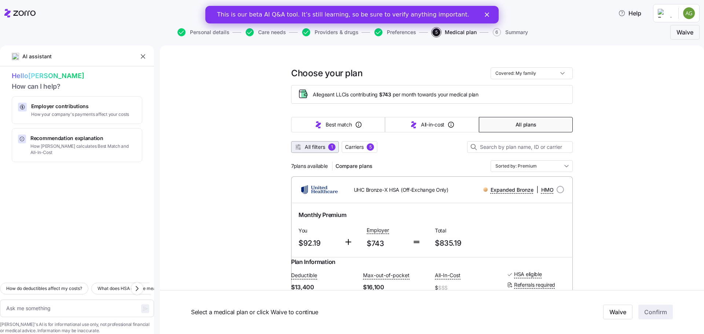
click at [311, 144] on span "All filters" at bounding box center [315, 146] width 21 height 7
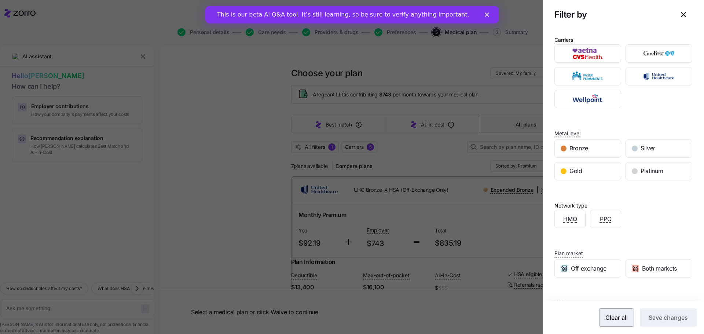
click at [603, 323] on button "Clear all" at bounding box center [616, 317] width 35 height 18
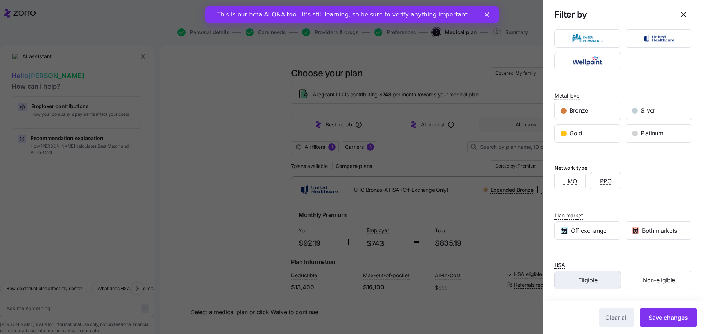
click at [586, 280] on span "Eligible" at bounding box center [587, 280] width 19 height 9
click at [672, 316] on span "Save changes" at bounding box center [667, 317] width 39 height 9
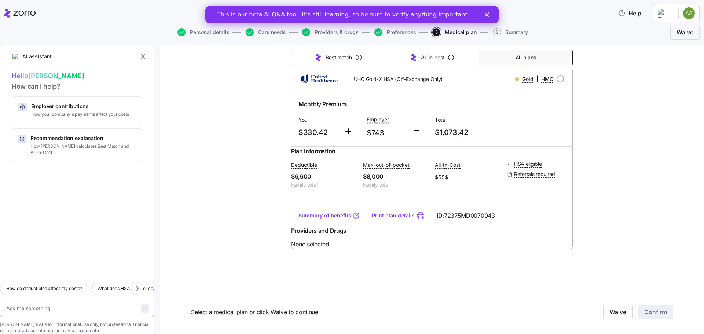
scroll to position [1333, 0]
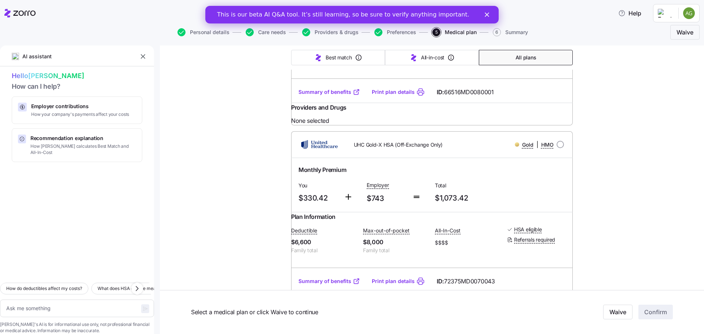
type textarea "x"
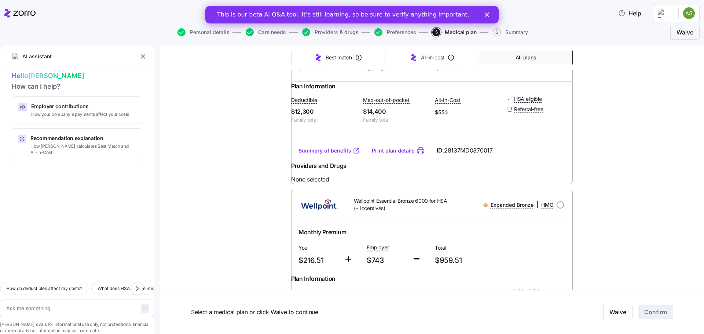
scroll to position [710, 0]
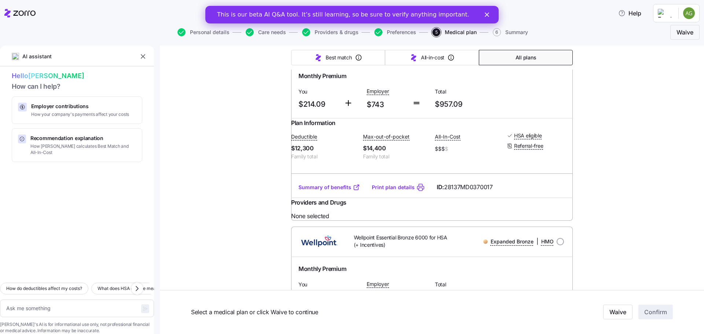
click at [556, 52] on input "radio" at bounding box center [559, 48] width 7 height 7
radio input "true"
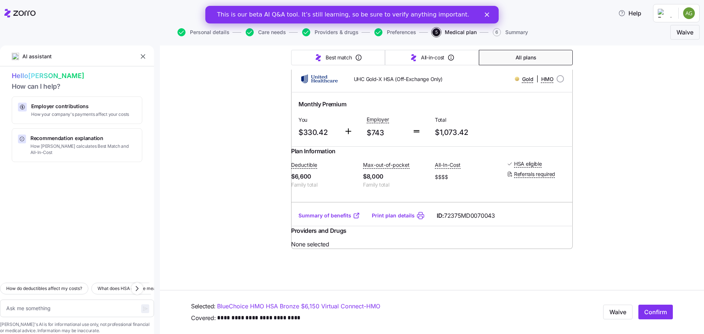
scroll to position [1406, 0]
type textarea "x"
click at [556, 82] on input "radio" at bounding box center [559, 78] width 7 height 7
radio input "true"
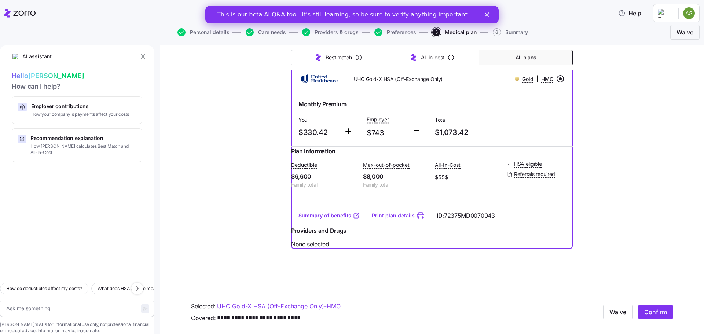
scroll to position [1356, 0]
type textarea "x"
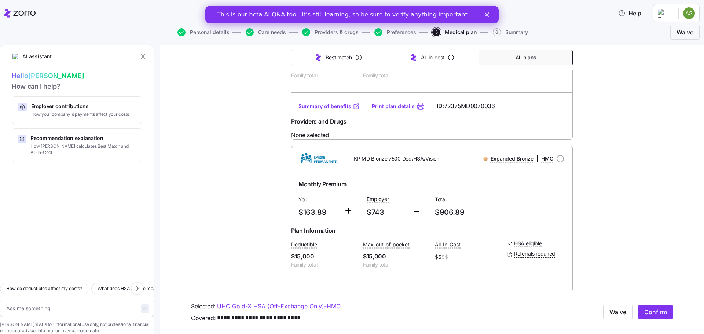
scroll to position [0, 0]
